Goal: Check status: Check status

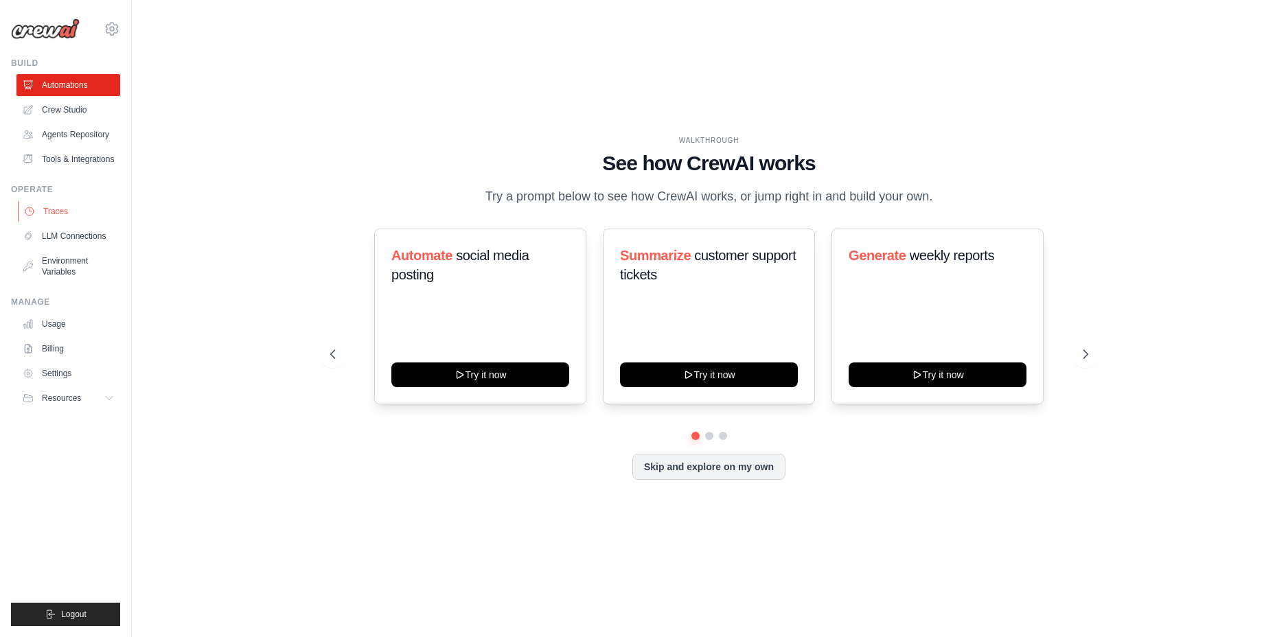
click at [51, 214] on link "Traces" at bounding box center [70, 211] width 104 height 22
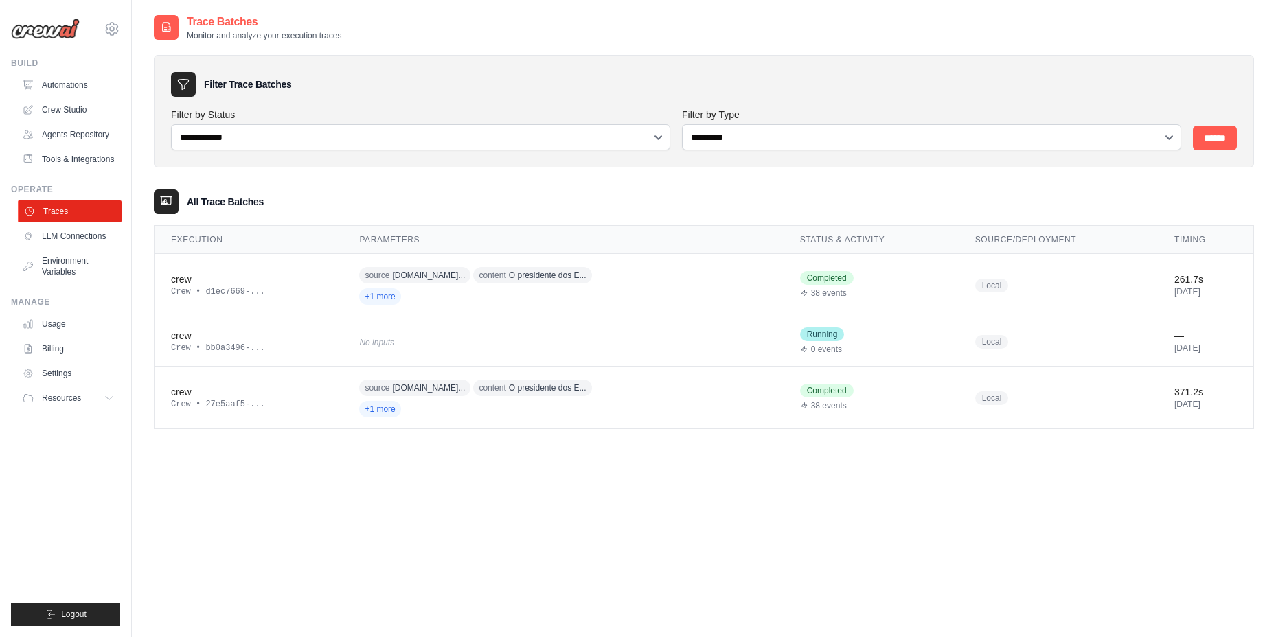
click at [101, 221] on link "Traces" at bounding box center [70, 211] width 104 height 22
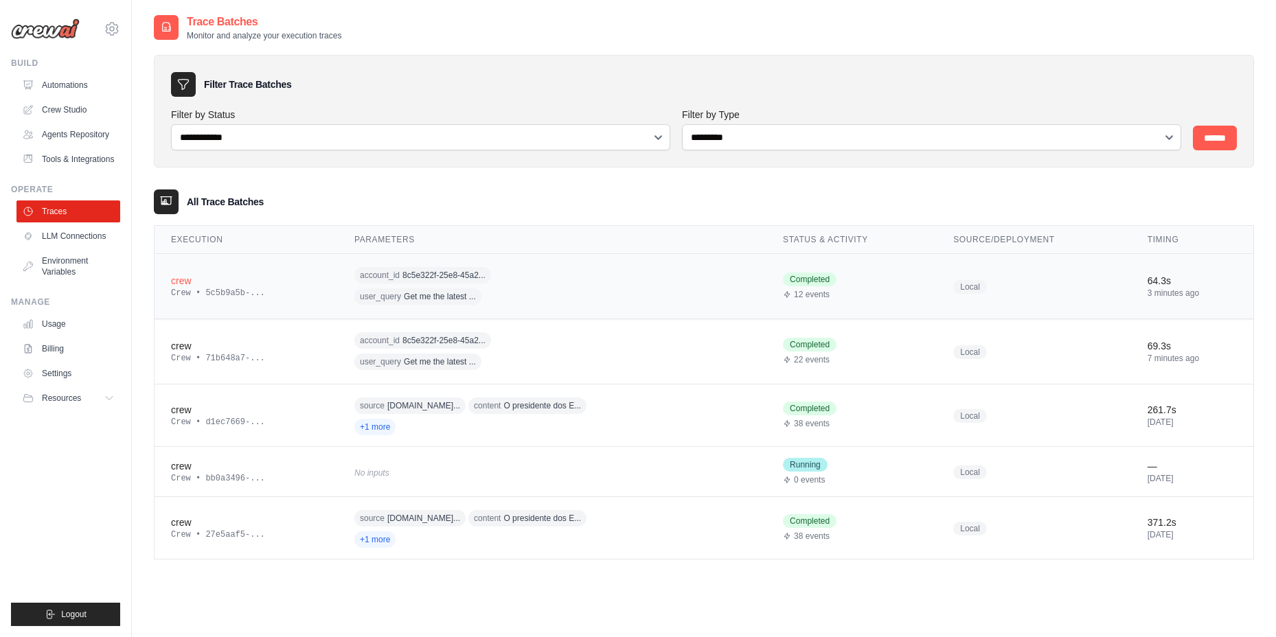
click at [227, 278] on div "crew" at bounding box center [246, 281] width 150 height 14
click at [183, 281] on div "crew" at bounding box center [246, 281] width 150 height 14
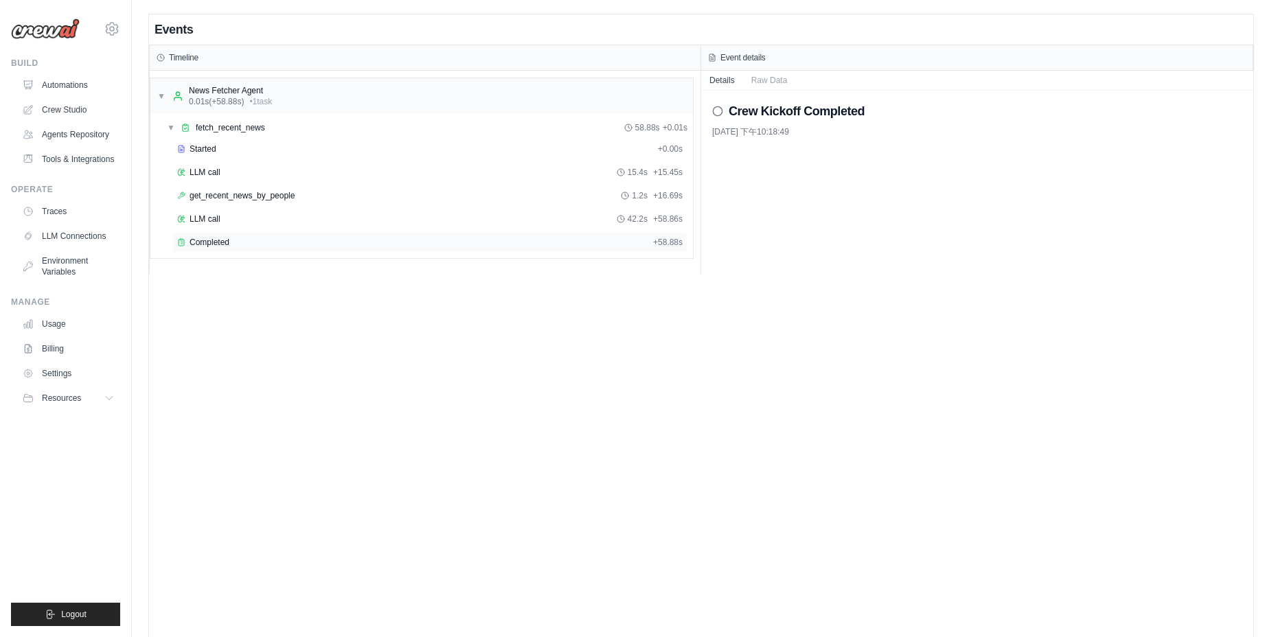
click at [234, 244] on div "Completed" at bounding box center [412, 242] width 470 height 11
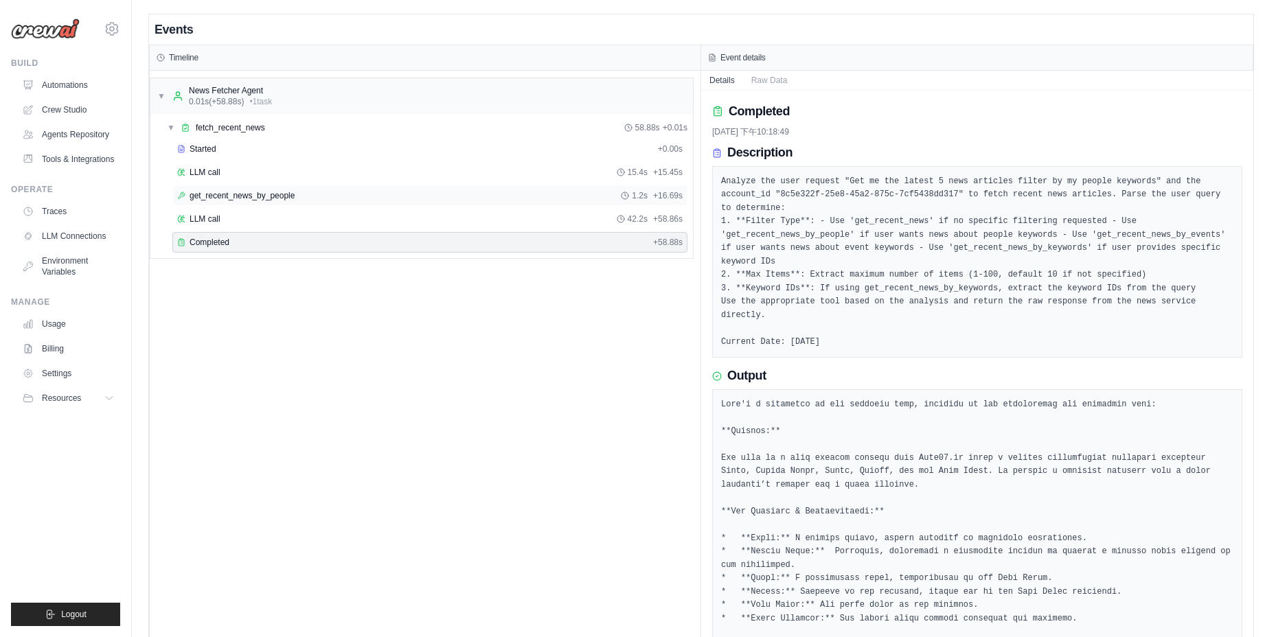
click at [405, 200] on div "get_recent_news_by_people 1.2s + 16.69s" at bounding box center [429, 195] width 505 height 11
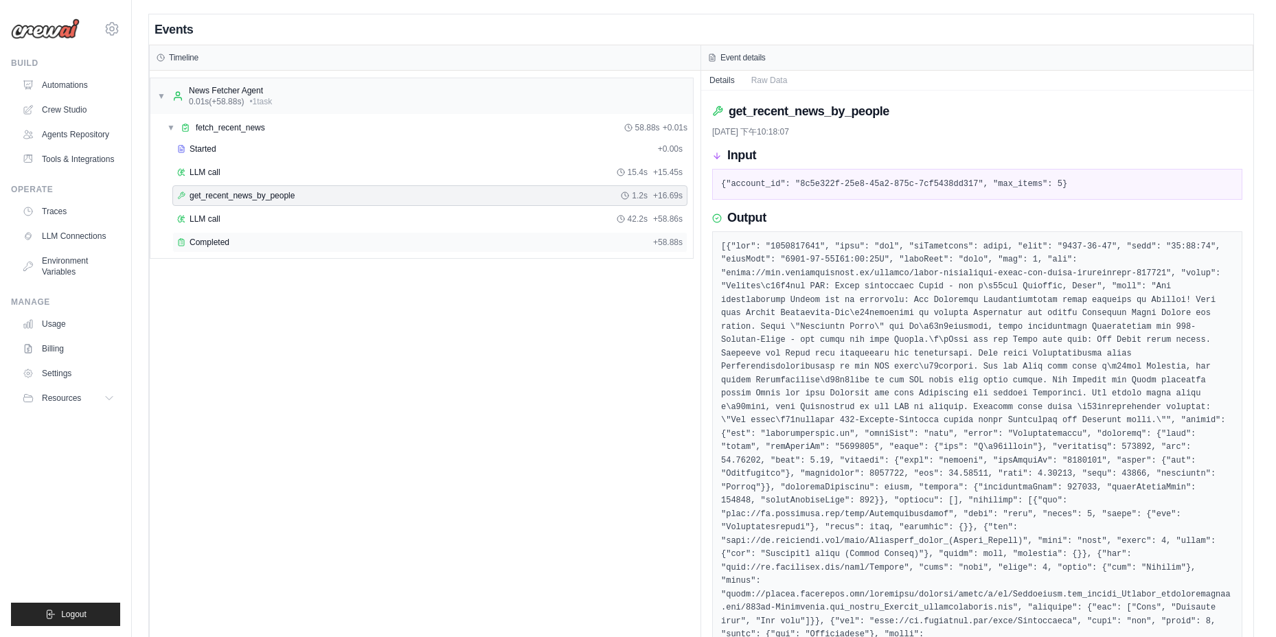
click at [426, 243] on div "Completed" at bounding box center [412, 242] width 470 height 11
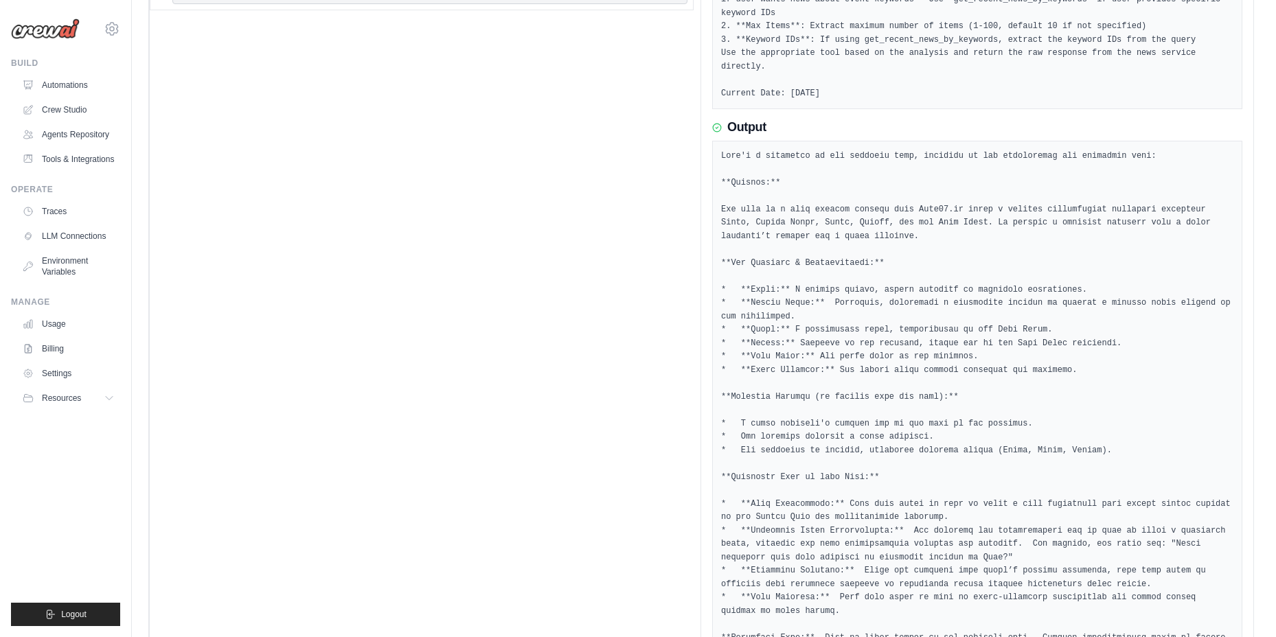
scroll to position [315, 0]
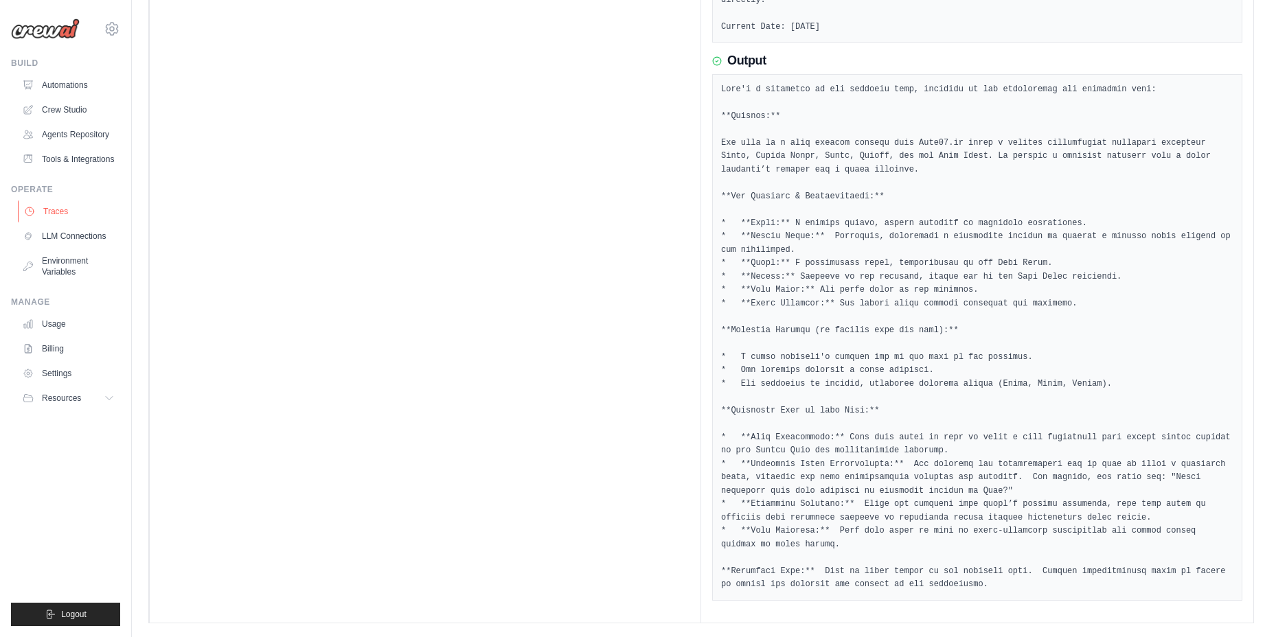
click at [71, 222] on link "Traces" at bounding box center [70, 211] width 104 height 22
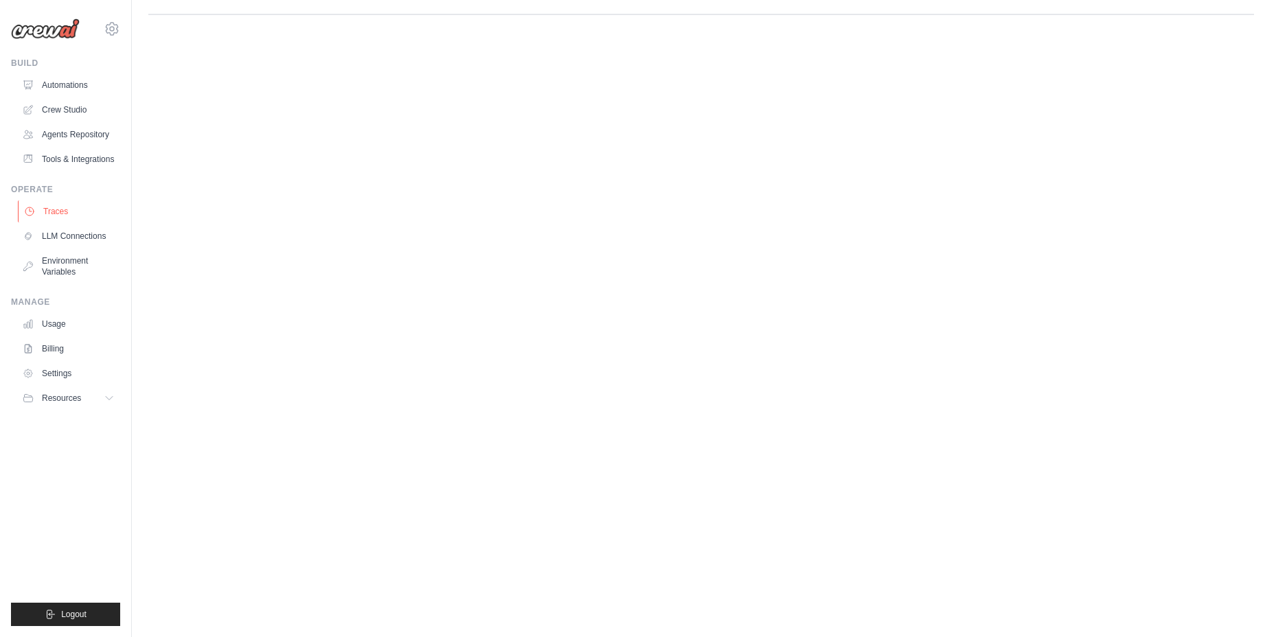
scroll to position [0, 0]
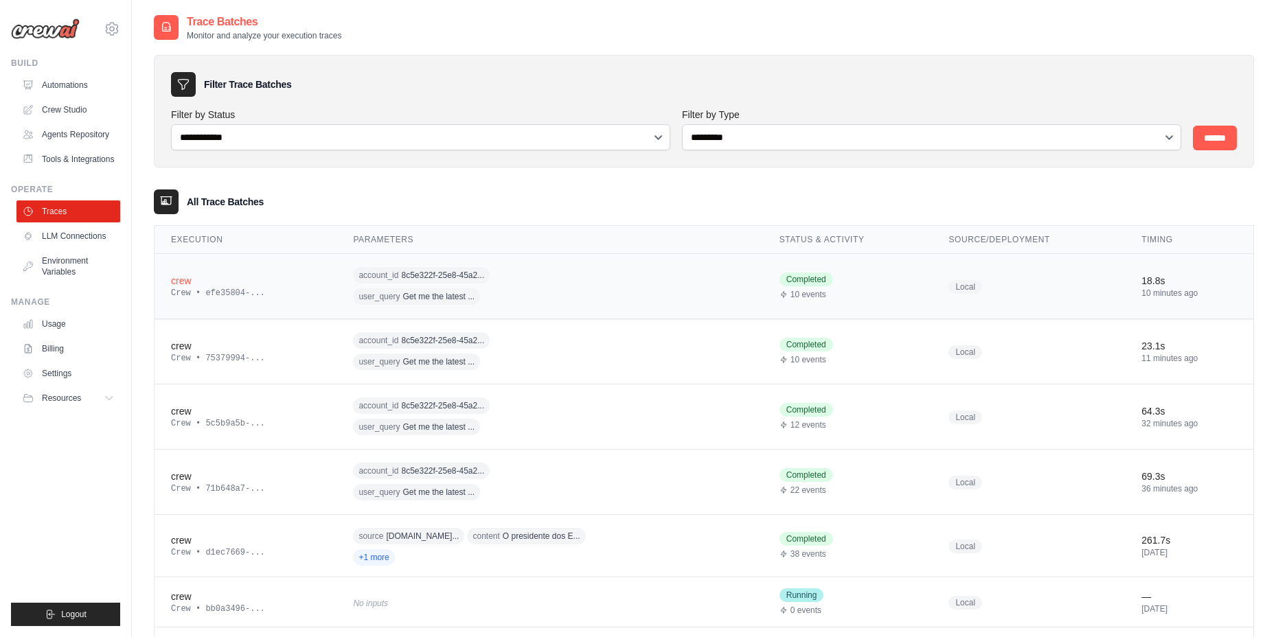
click at [203, 275] on div "crew" at bounding box center [245, 281] width 149 height 14
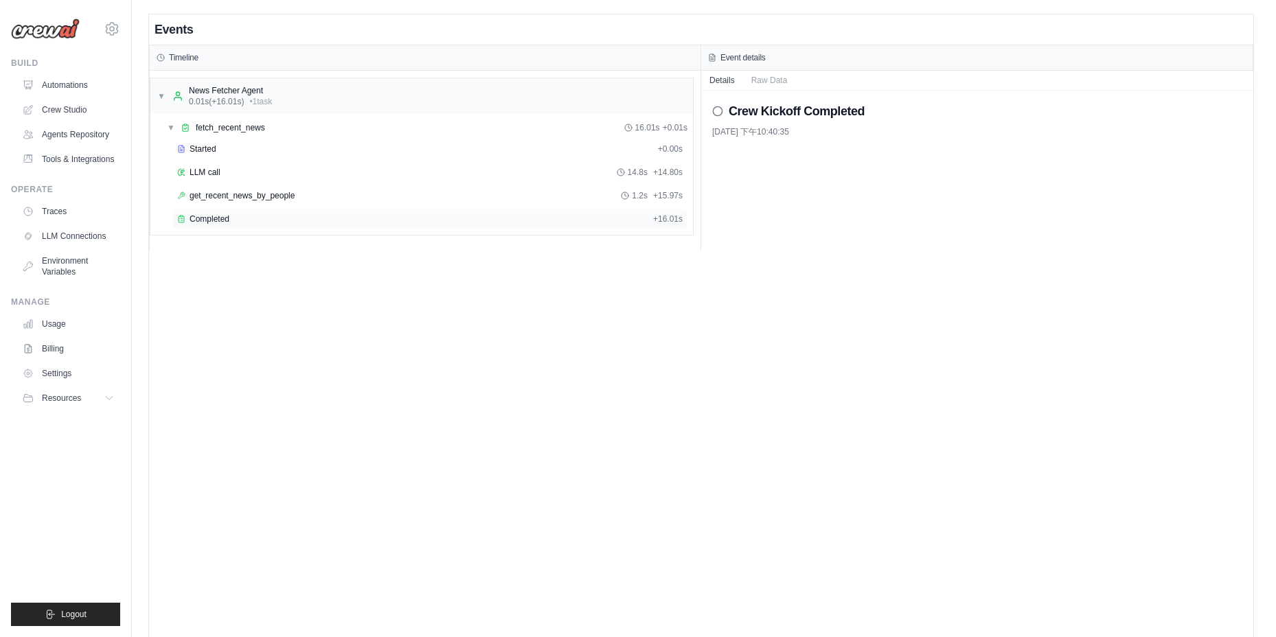
click at [213, 227] on div "Completed + 16.01s" at bounding box center [429, 219] width 515 height 21
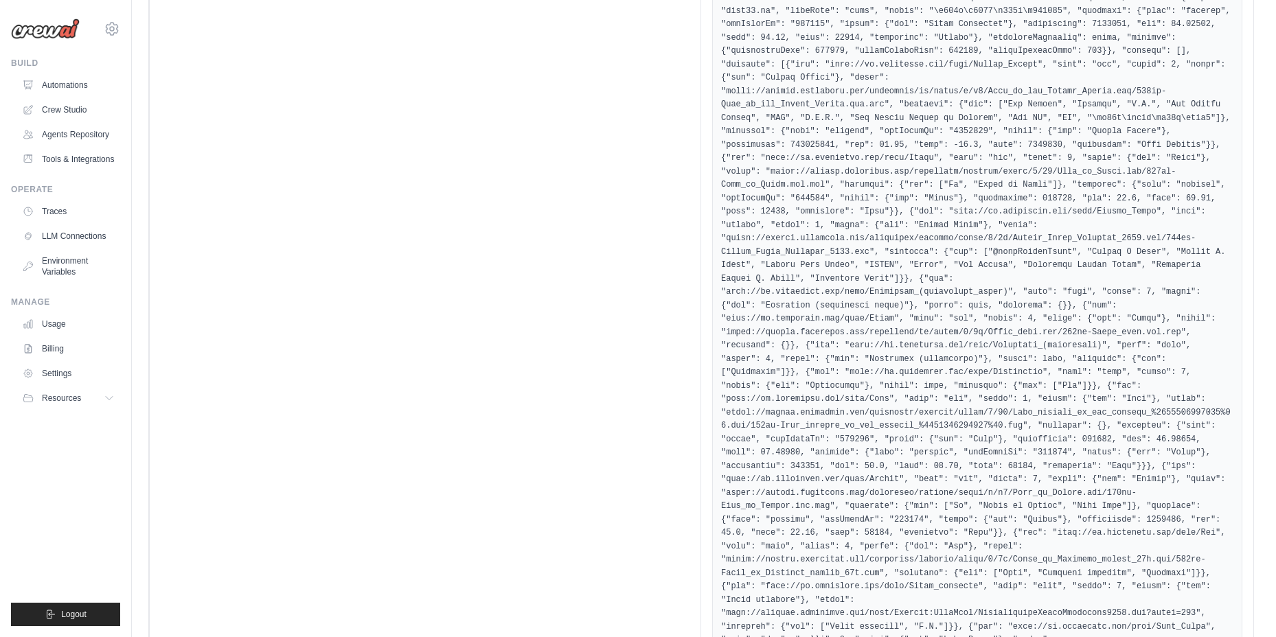
scroll to position [10730, 0]
